Goal: Use online tool/utility: Utilize a website feature to perform a specific function

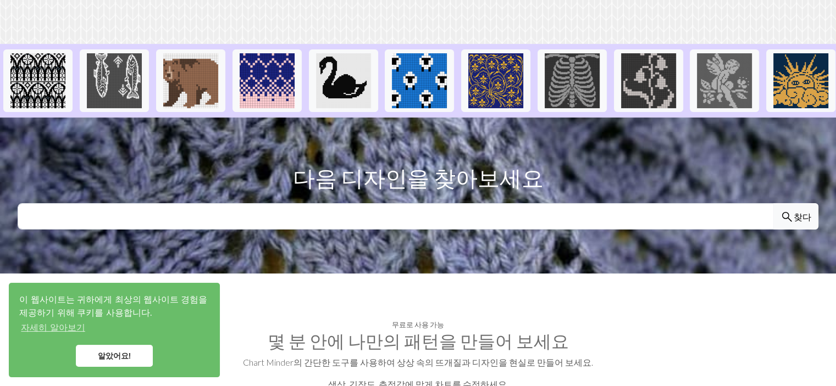
scroll to position [342, 0]
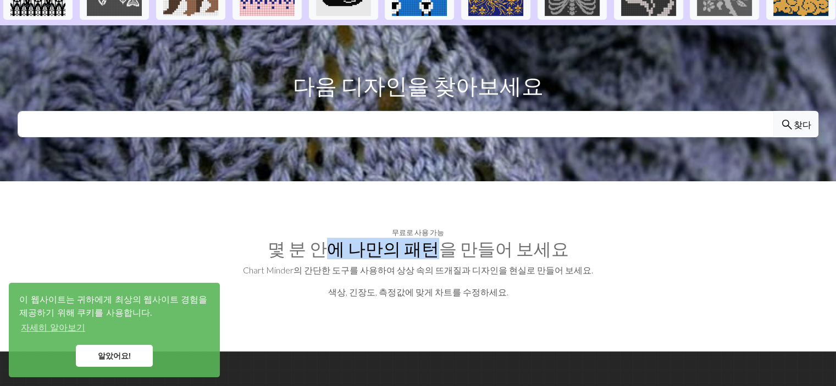
drag, startPoint x: 334, startPoint y: 215, endPoint x: 432, endPoint y: 243, distance: 101.8
click at [431, 232] on section "무료로 사용 가능 몇 분 안에 나만의 패턴을 만들어 보세요 Chart Minder의 간단한 도구를 사용하여 상상 속의 뜨개질과 디자인을 현실로…" at bounding box center [418, 266] width 836 height 170
click at [432, 253] on section "무료로 사용 가능 몇 분 안에 나만의 패턴을 만들어 보세요 Chart Minder의 간단한 도구를 사용하여 상상 속의 뜨개질과 디자인을 현실로…" at bounding box center [418, 266] width 836 height 170
click at [111, 351] on link "알았어요!" at bounding box center [114, 356] width 77 height 22
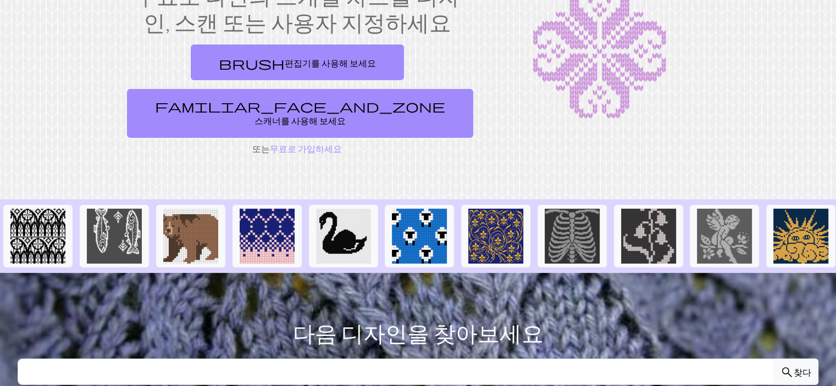
scroll to position [67, 0]
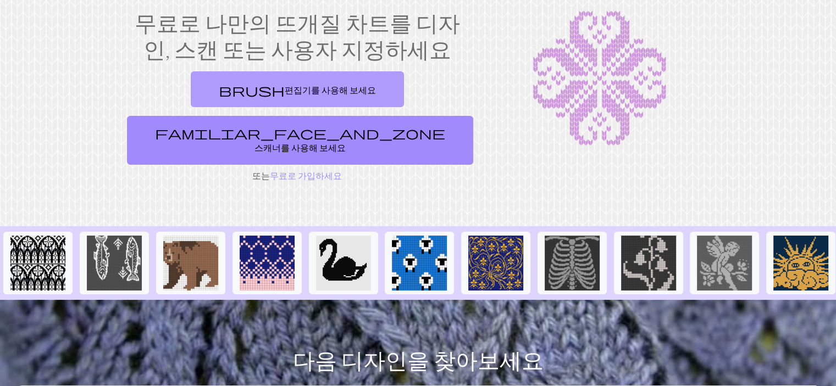
click at [249, 97] on link "brush 편집기를 사용해 보세요" at bounding box center [297, 89] width 213 height 36
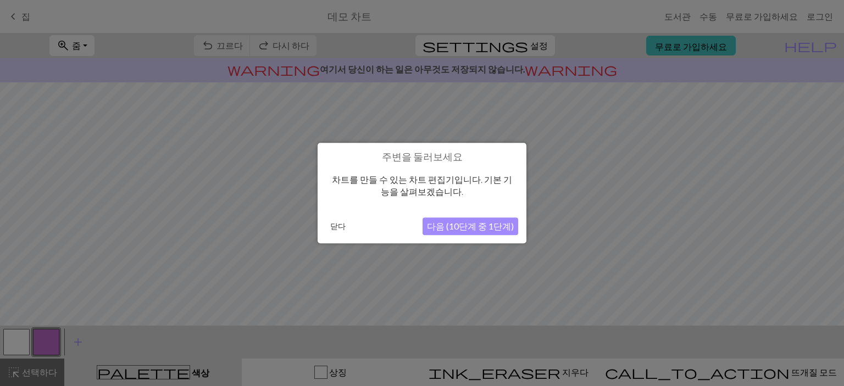
click at [452, 233] on button "다음 (10단계 중 1단계)" at bounding box center [471, 227] width 96 height 18
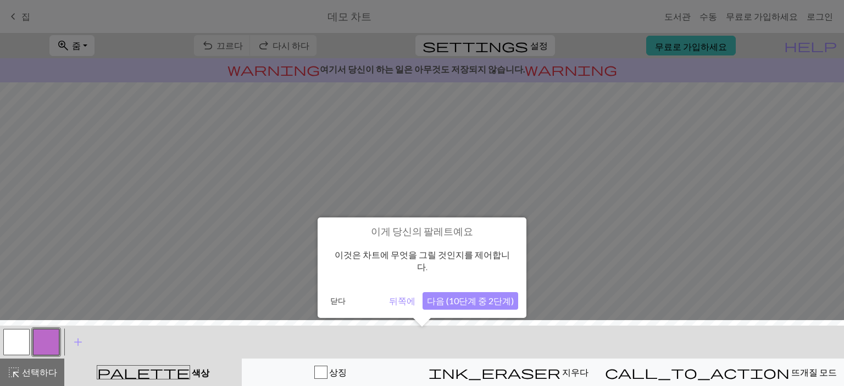
click at [439, 296] on font "다음 (10단계 중 2단계)" at bounding box center [470, 301] width 87 height 10
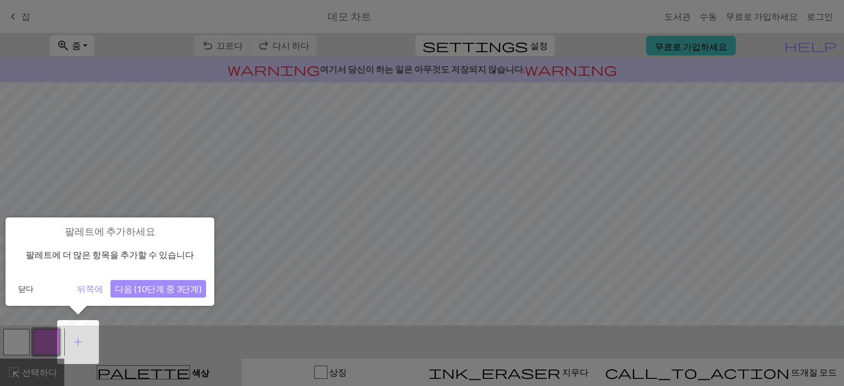
click at [176, 290] on font "다음 (10단계 중 3단계)" at bounding box center [158, 289] width 87 height 10
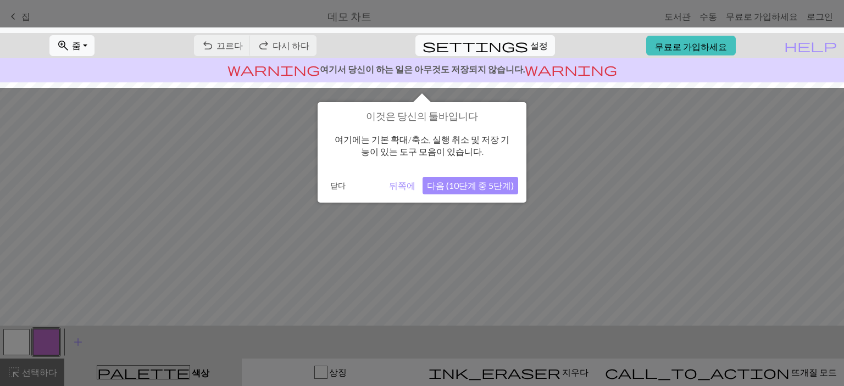
click at [509, 186] on font "다음 (10단계 중 5단계)" at bounding box center [470, 185] width 87 height 10
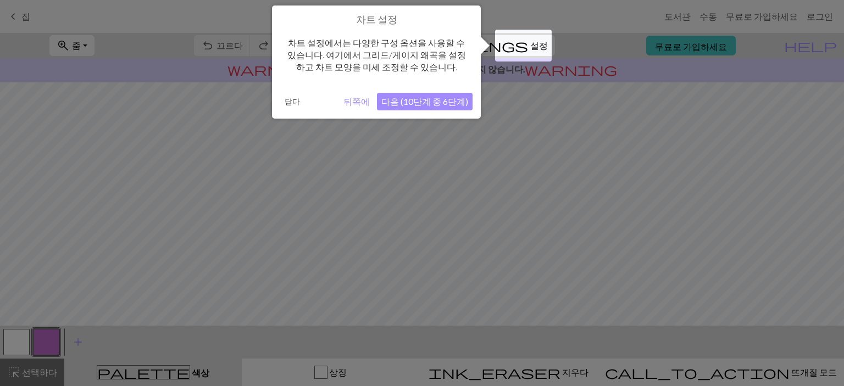
click at [447, 101] on font "다음 (10단계 중 6단계)" at bounding box center [424, 101] width 87 height 10
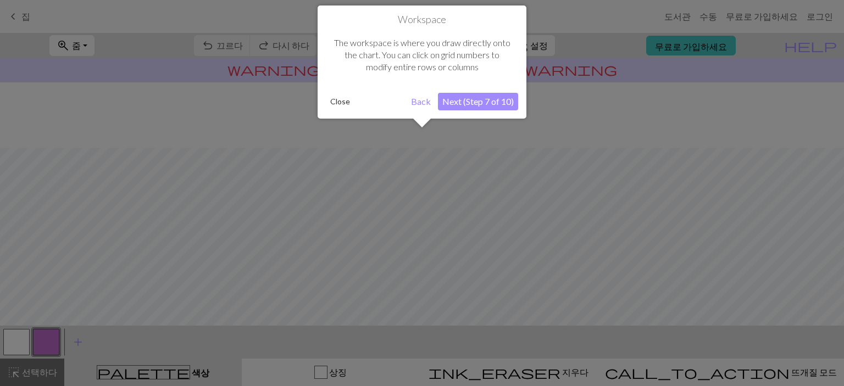
scroll to position [65, 0]
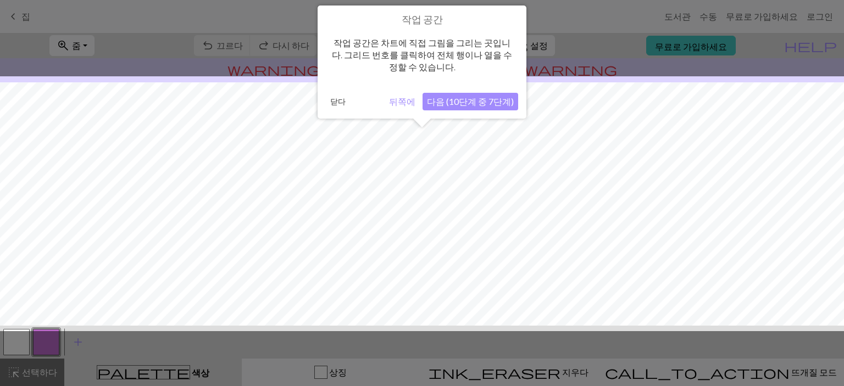
click at [448, 103] on font "다음 (10단계 중 7단계)" at bounding box center [470, 101] width 87 height 10
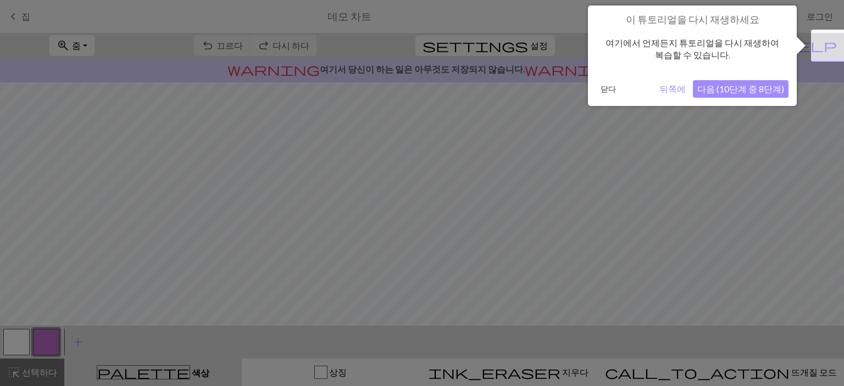
click at [737, 88] on font "다음 (10단계 중 8단계)" at bounding box center [740, 89] width 87 height 10
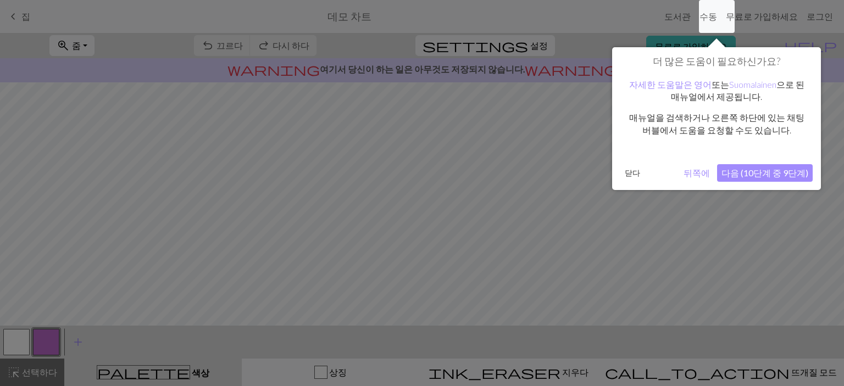
click at [747, 168] on button "다음 (10단계 중 9단계)" at bounding box center [765, 173] width 96 height 18
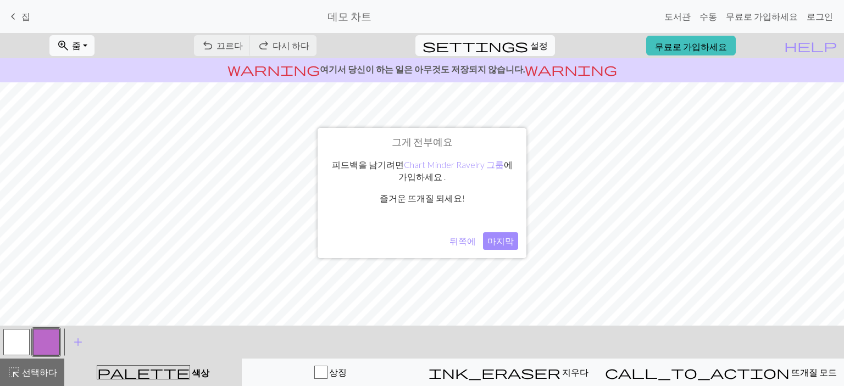
click at [484, 241] on div "뒤쪽에 마지막" at bounding box center [422, 241] width 192 height 18
click at [489, 241] on font "마지막" at bounding box center [500, 241] width 26 height 10
click at [318, 46] on div "undo 끄르다 끄르다 redo 다시 하다 다시 하다" at bounding box center [255, 45] width 139 height 25
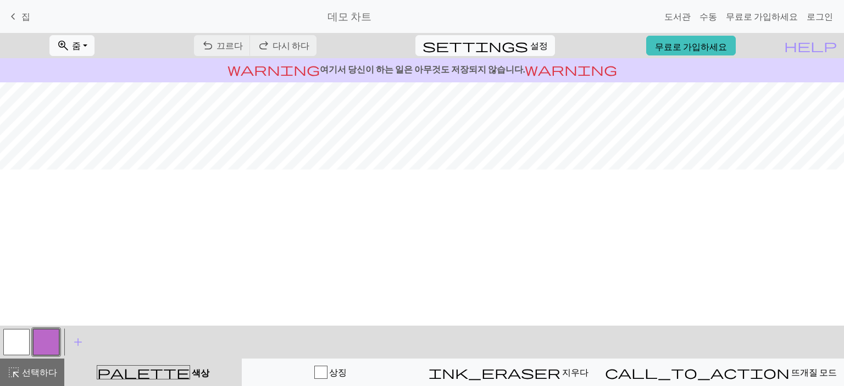
scroll to position [1, 0]
click at [95, 46] on button "zoom_in 줌 줌" at bounding box center [71, 45] width 45 height 21
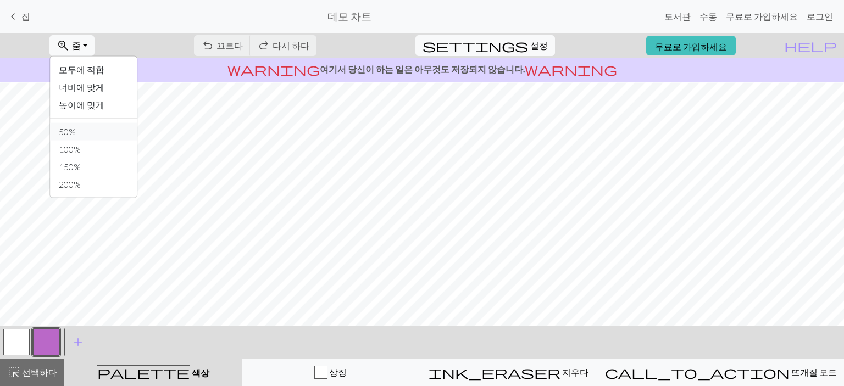
click at [108, 134] on button "50%" at bounding box center [93, 132] width 87 height 18
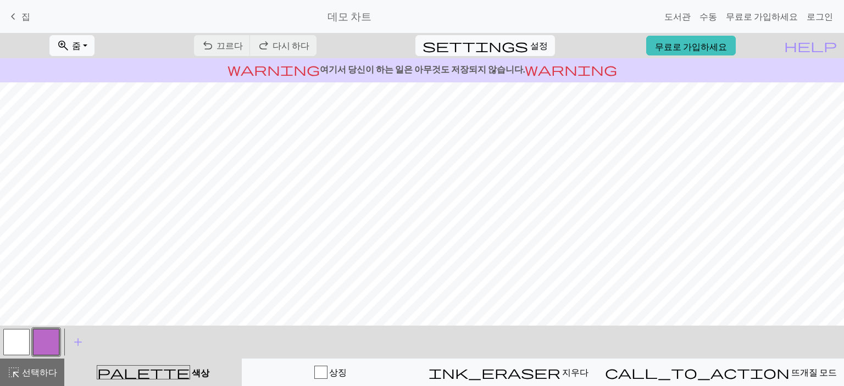
scroll to position [0, 0]
click at [243, 48] on font "끄르다" at bounding box center [230, 45] width 26 height 10
click at [361, 13] on font "데모 차트" at bounding box center [350, 16] width 44 height 13
